Goal: Navigation & Orientation: Find specific page/section

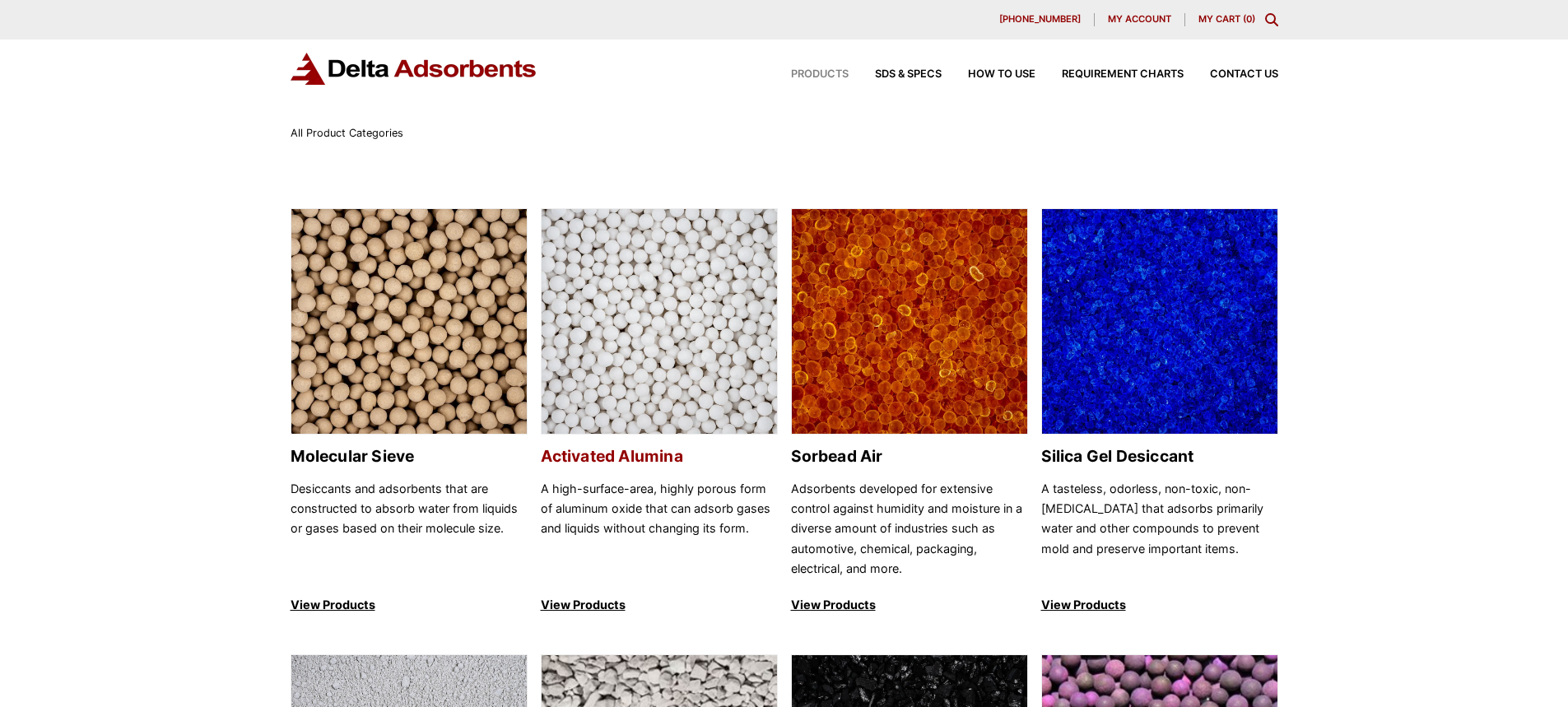
click at [618, 331] on img at bounding box center [659, 323] width 235 height 226
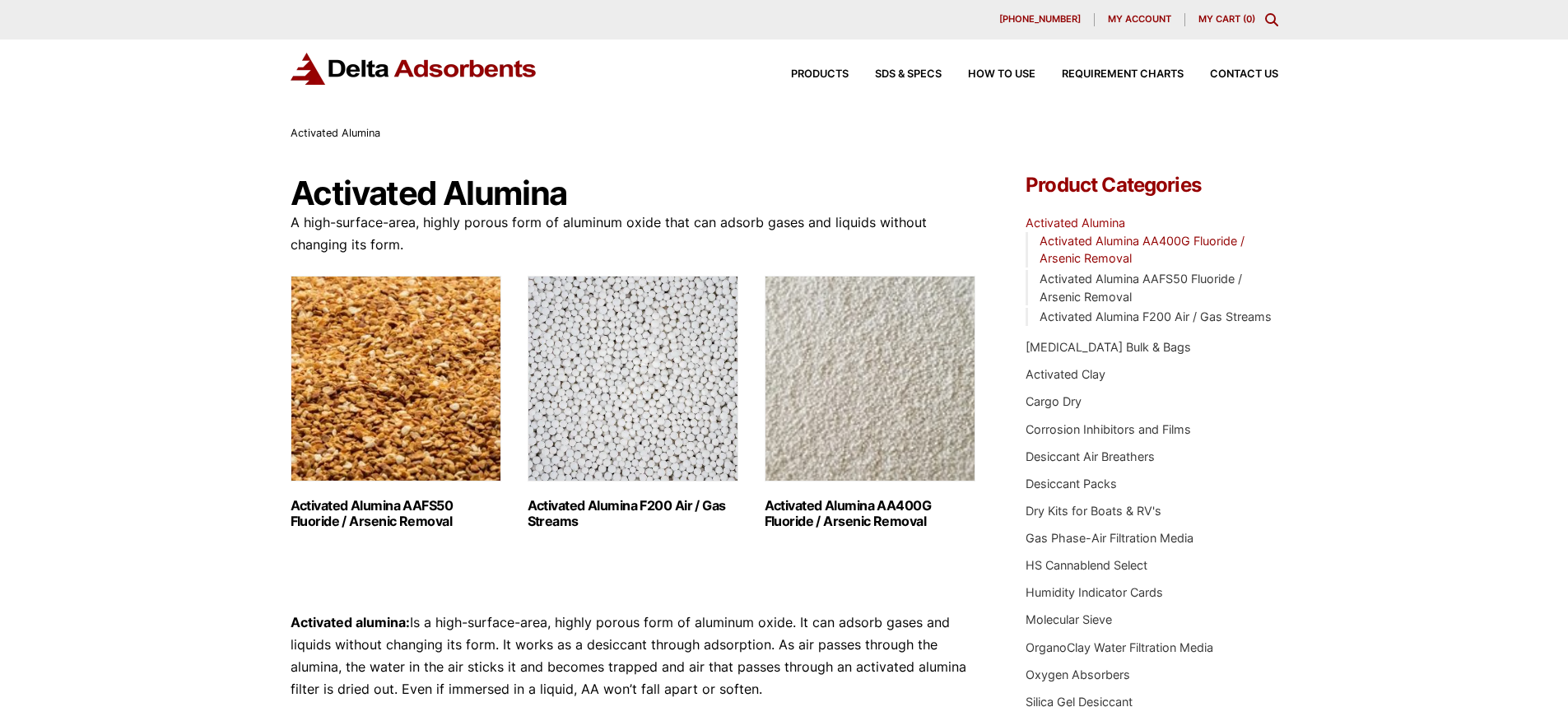
click at [1100, 240] on link "Activated Alumina AA400G Fluoride / Arsenic Removal" at bounding box center [1142, 250] width 205 height 32
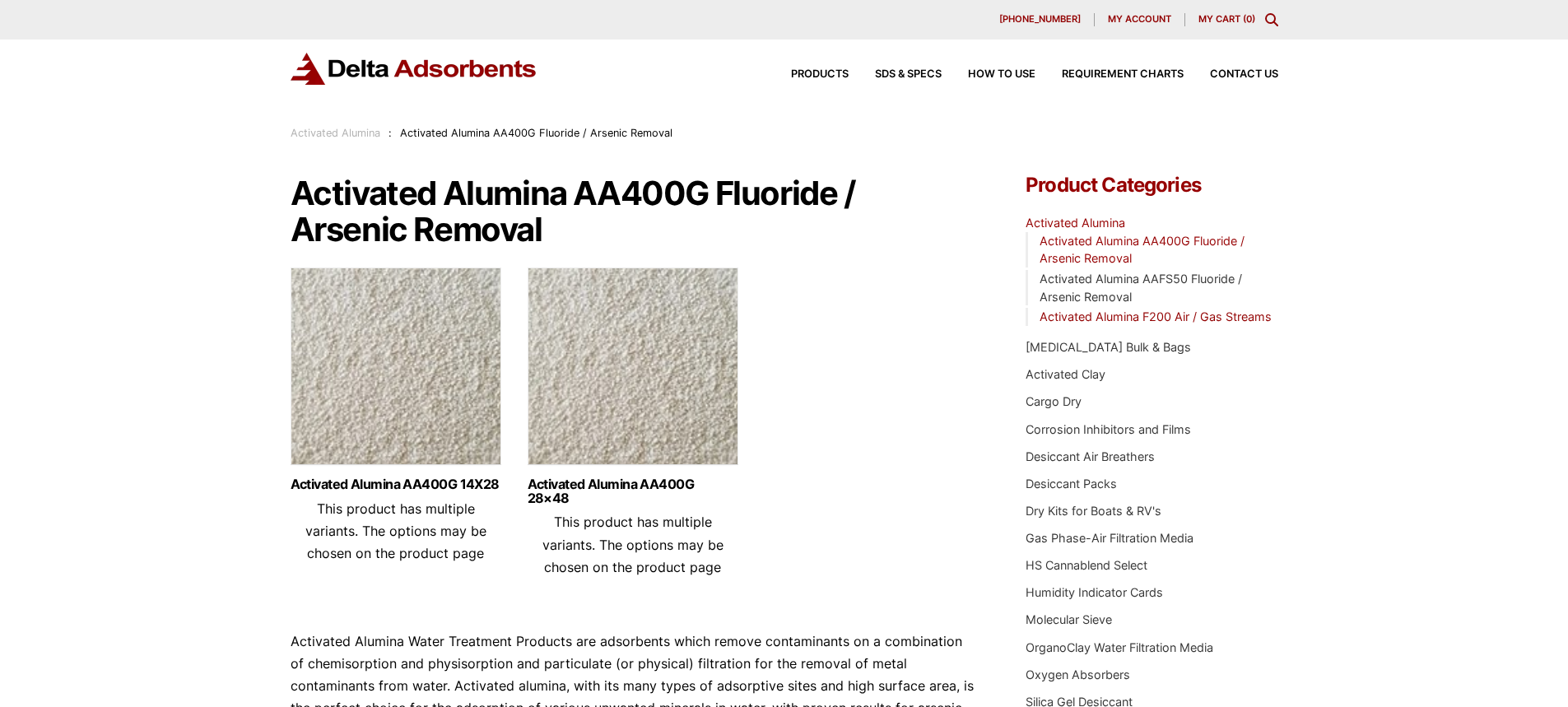
click at [1114, 322] on link "Activated Alumina F200 Air / Gas Streams" at bounding box center [1156, 317] width 233 height 14
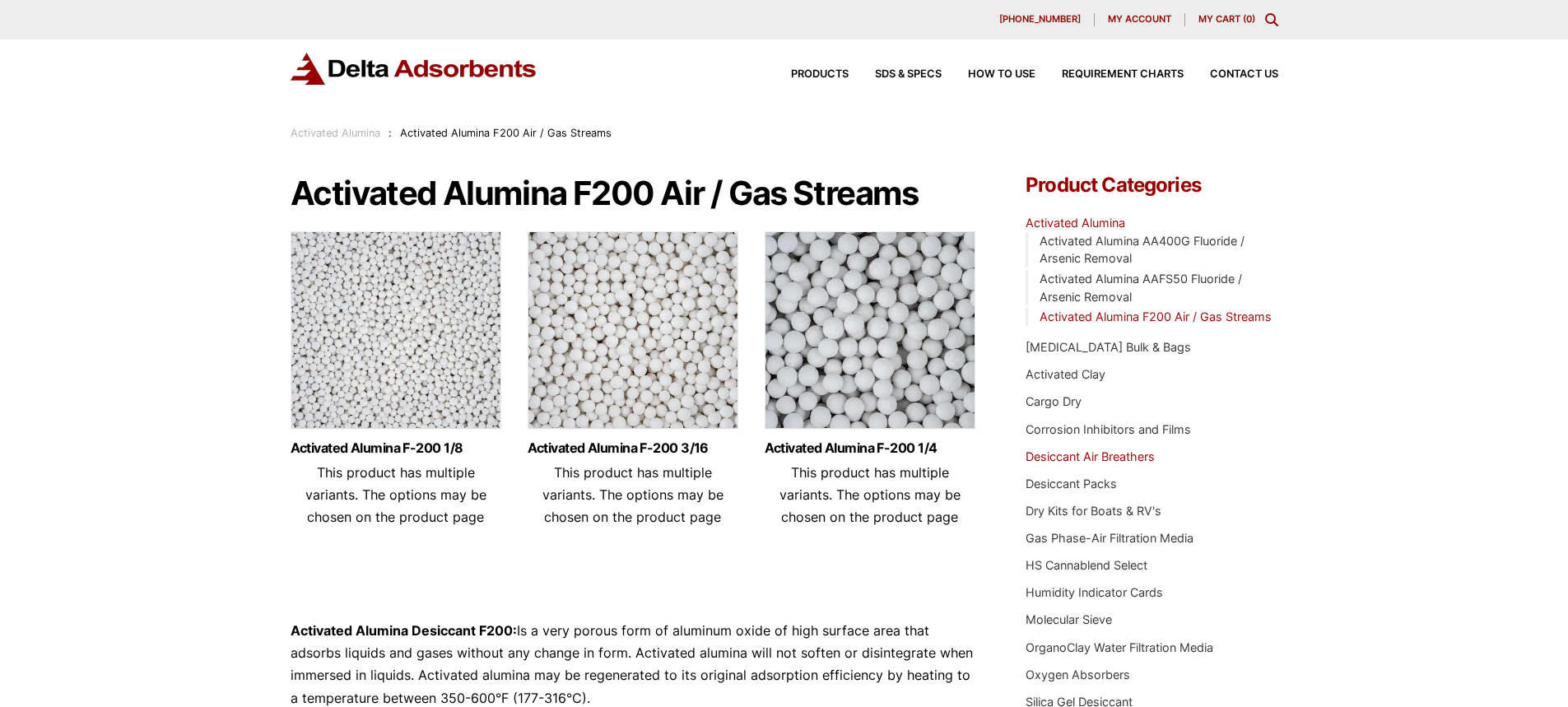
click at [1094, 462] on link "Desiccant Air Breathers" at bounding box center [1090, 457] width 129 height 14
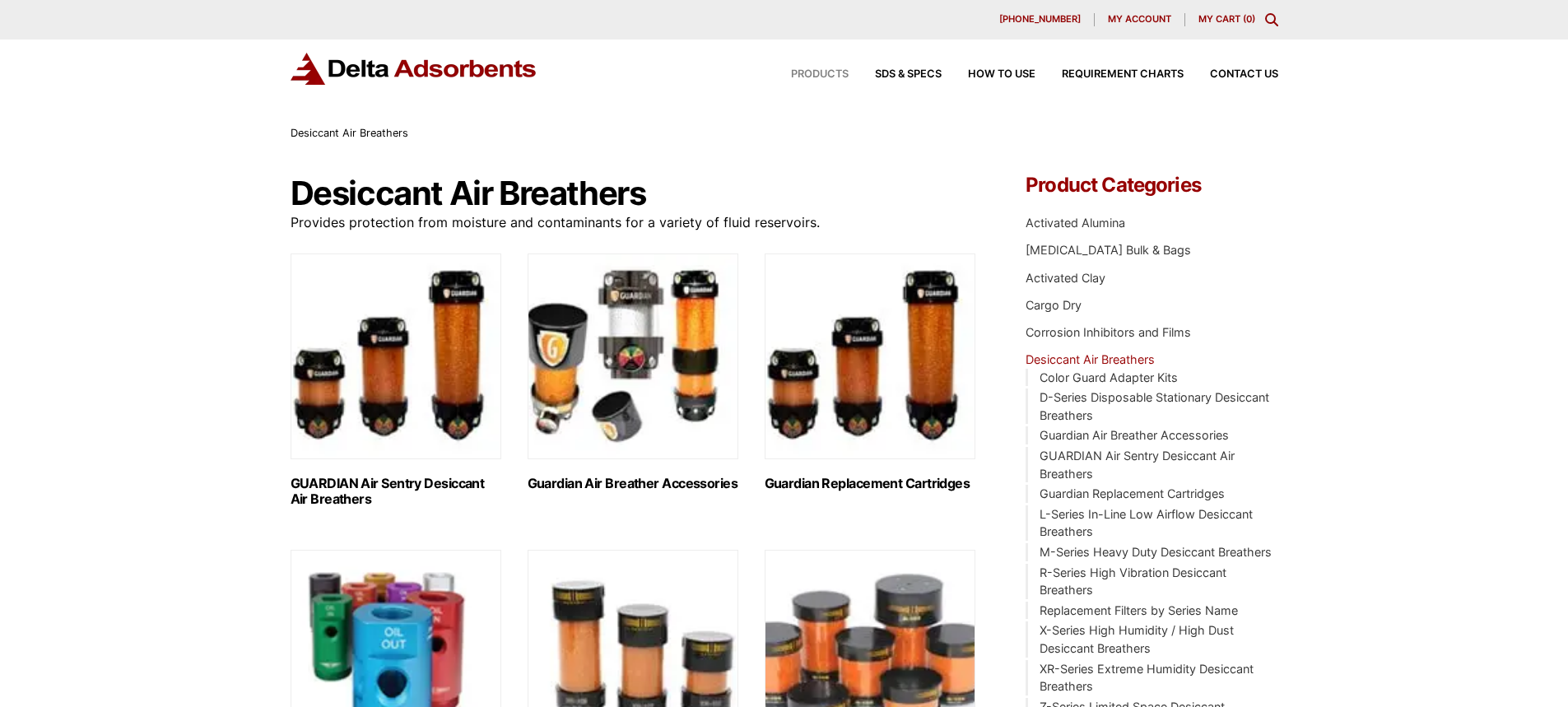
click at [823, 73] on span "Products" at bounding box center [820, 75] width 57 height 11
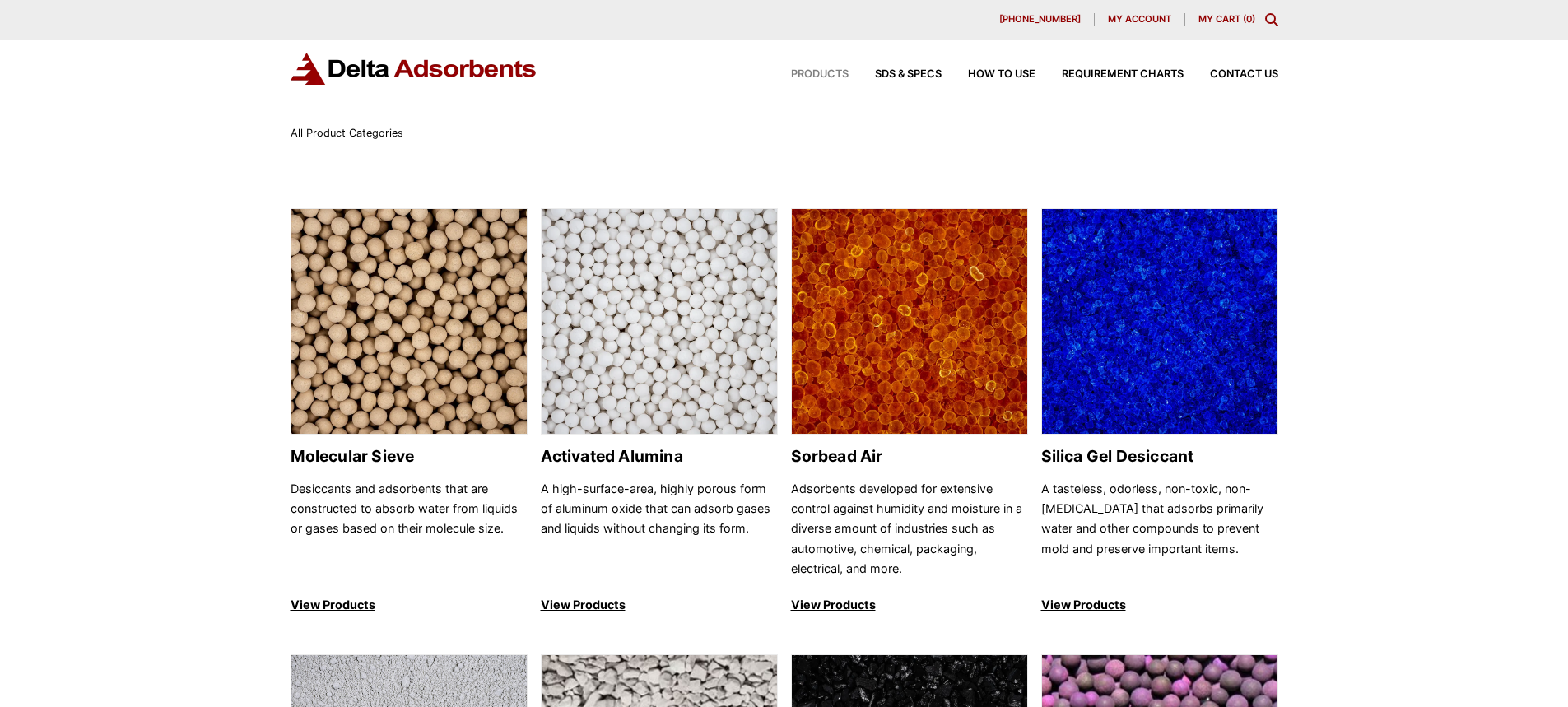
click at [827, 78] on span "Products" at bounding box center [820, 75] width 57 height 11
click at [440, 341] on img at bounding box center [410, 323] width 235 height 226
